Goal: Information Seeking & Learning: Learn about a topic

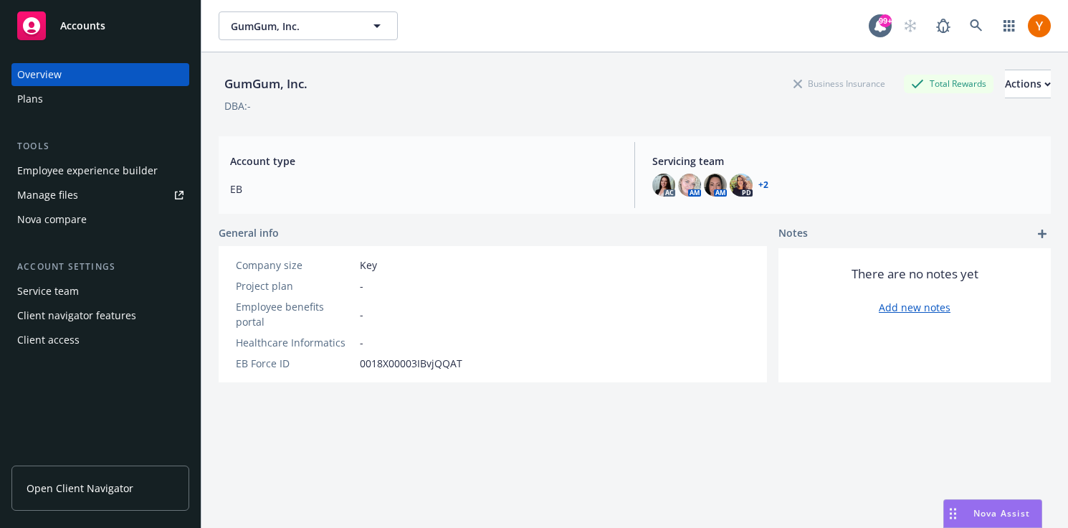
click at [114, 169] on div "Employee experience builder" at bounding box center [87, 170] width 141 height 23
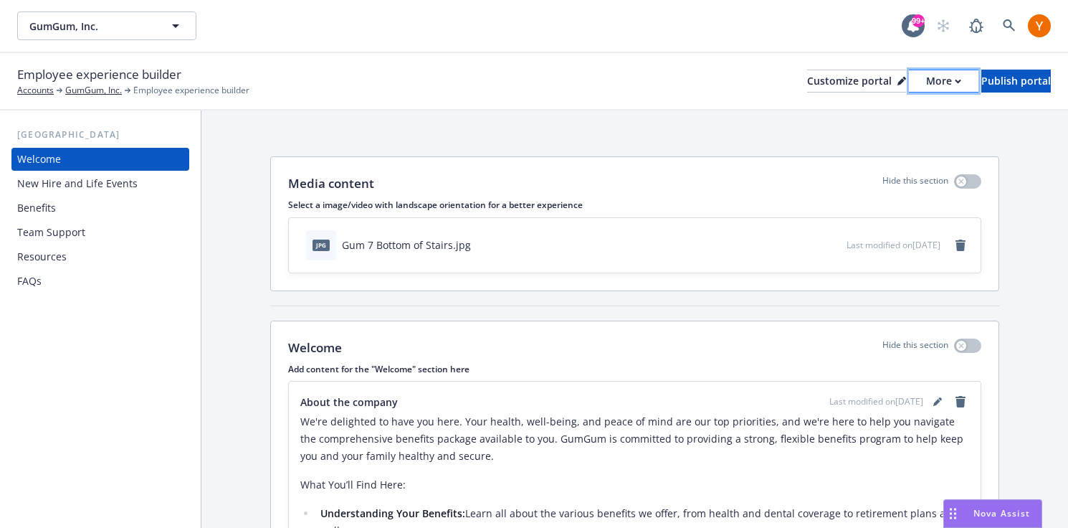
click at [926, 85] on div "More" at bounding box center [943, 81] width 35 height 22
click at [870, 116] on link "Copy preview link" at bounding box center [867, 113] width 130 height 29
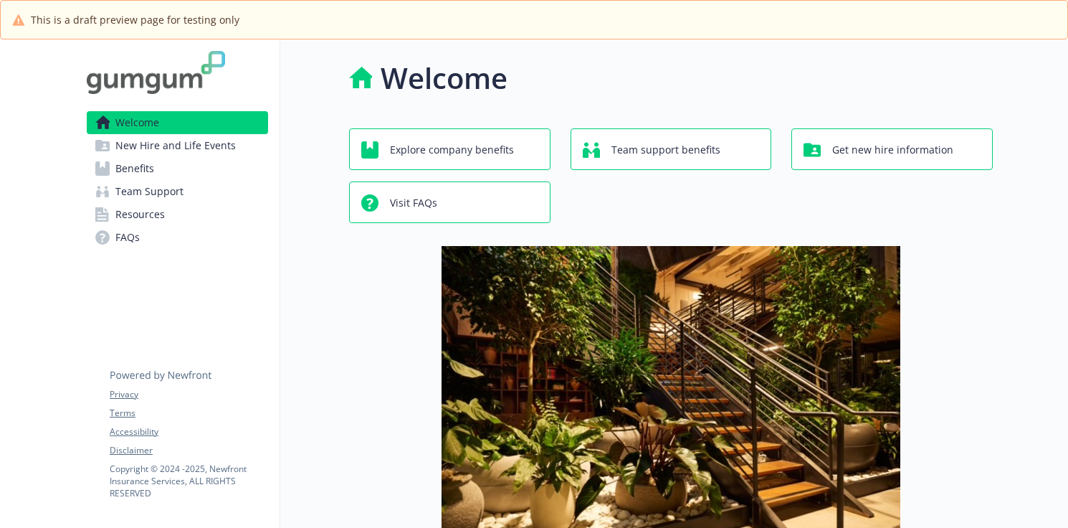
click at [219, 146] on span "New Hire and Life Events" at bounding box center [175, 145] width 120 height 23
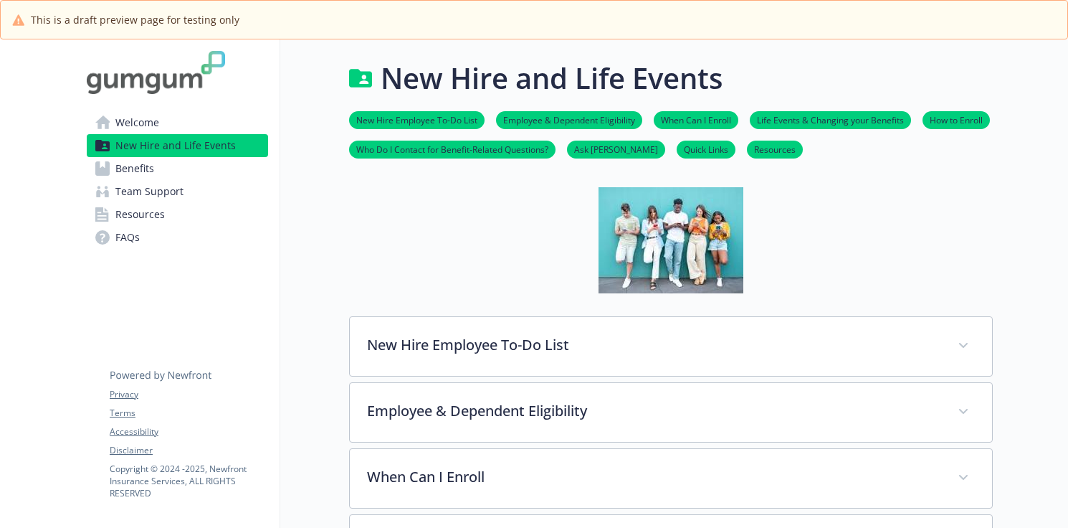
click at [196, 166] on link "Benefits" at bounding box center [177, 168] width 181 height 23
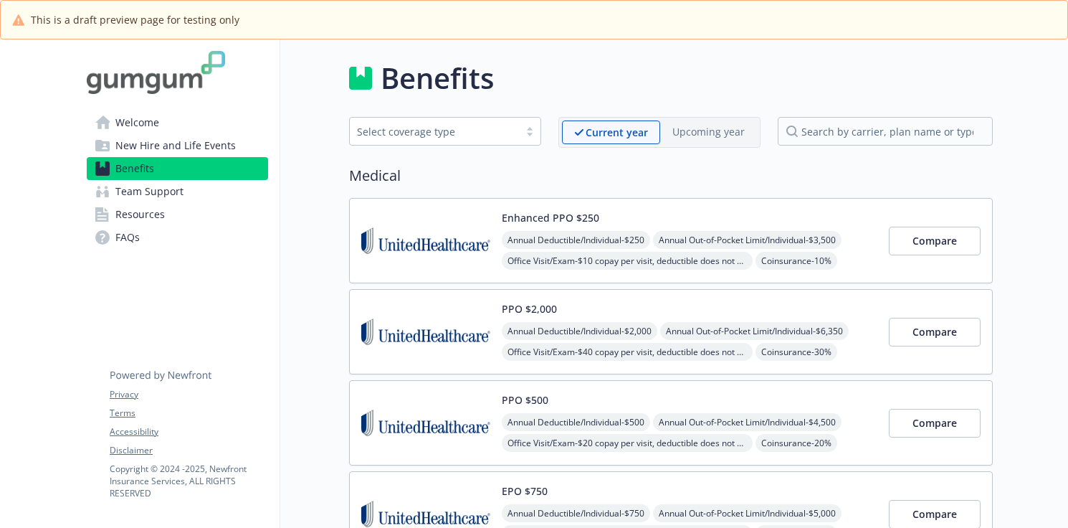
click at [181, 189] on span "Team Support" at bounding box center [149, 191] width 68 height 23
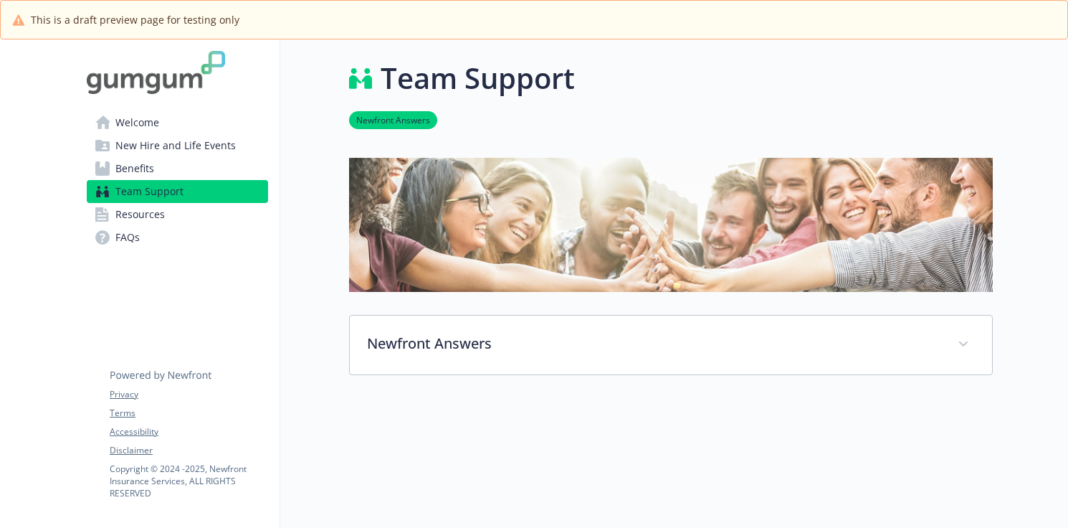
click at [170, 210] on link "Resources" at bounding box center [177, 214] width 181 height 23
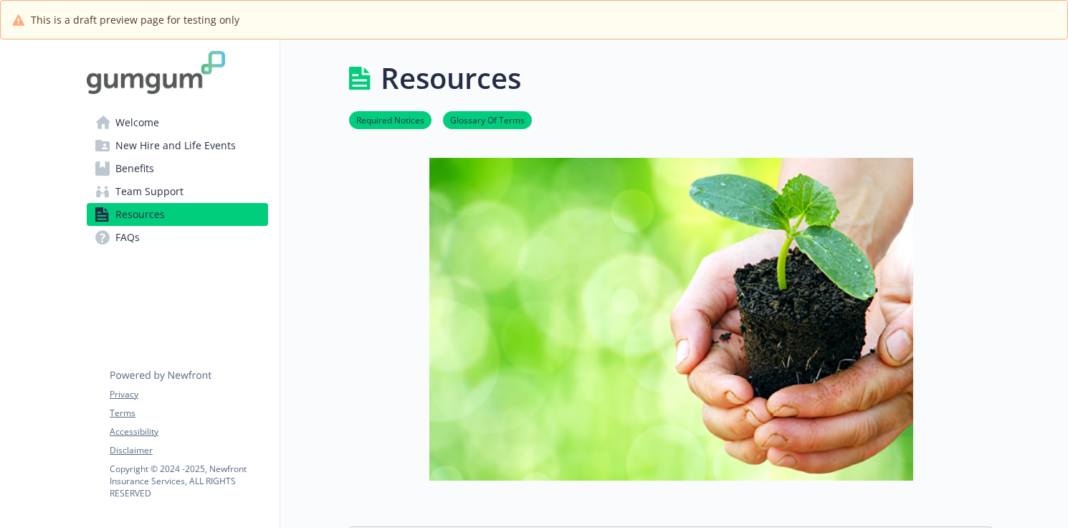
click at [148, 239] on link "FAQs" at bounding box center [177, 237] width 181 height 23
